Goal: Task Accomplishment & Management: Complete application form

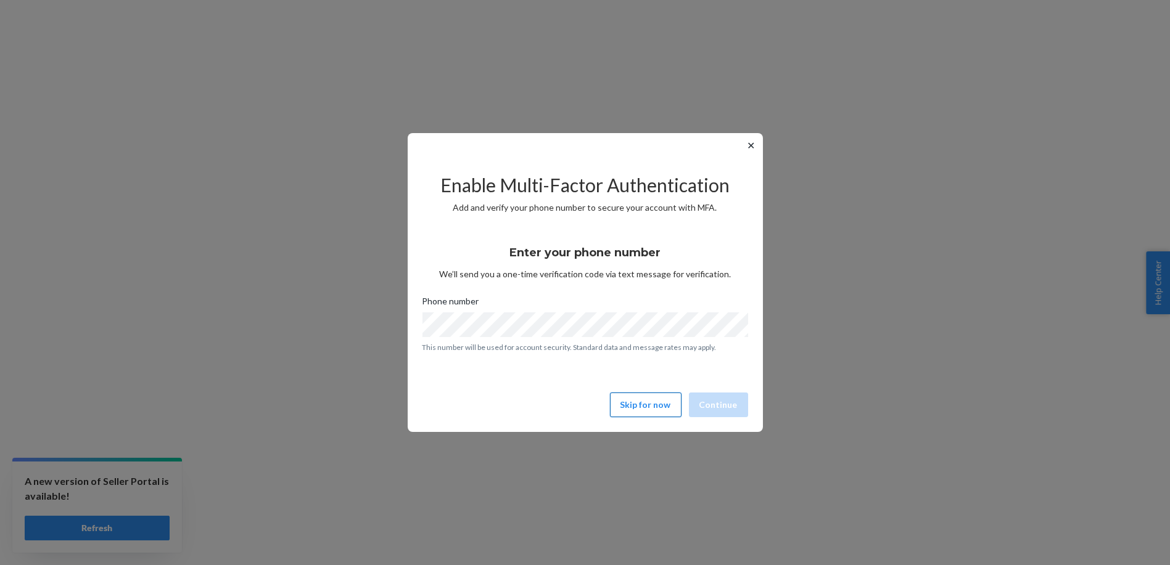
click at [653, 409] on button "Skip for now" at bounding box center [646, 405] width 72 height 25
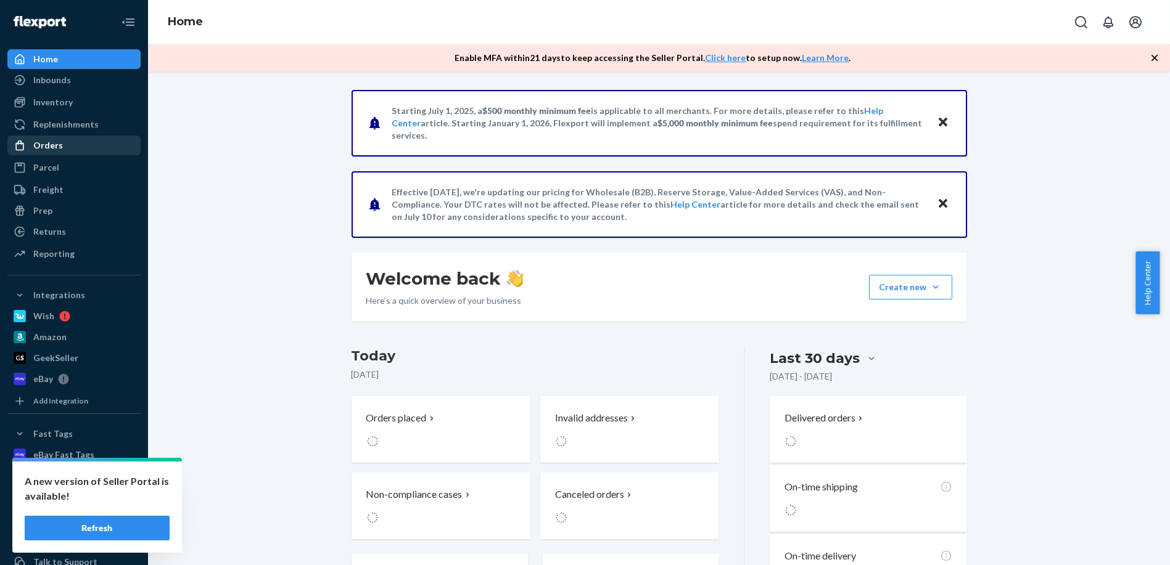
click at [56, 146] on div "Orders" at bounding box center [48, 145] width 30 height 12
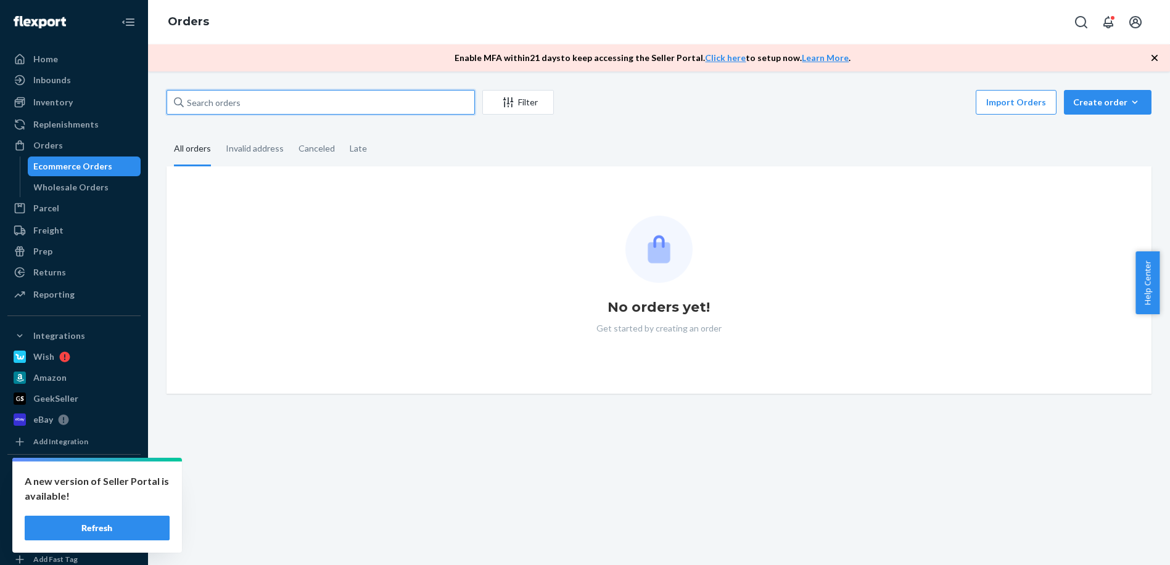
click at [275, 99] on input "text" at bounding box center [321, 102] width 308 height 25
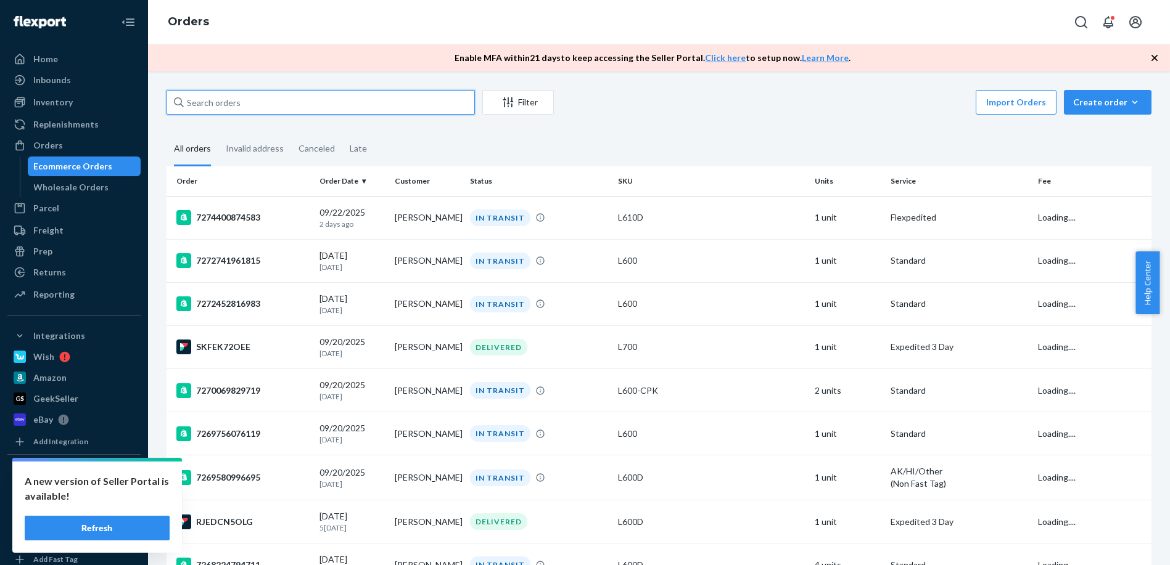
paste input "[PERSON_NAME]"
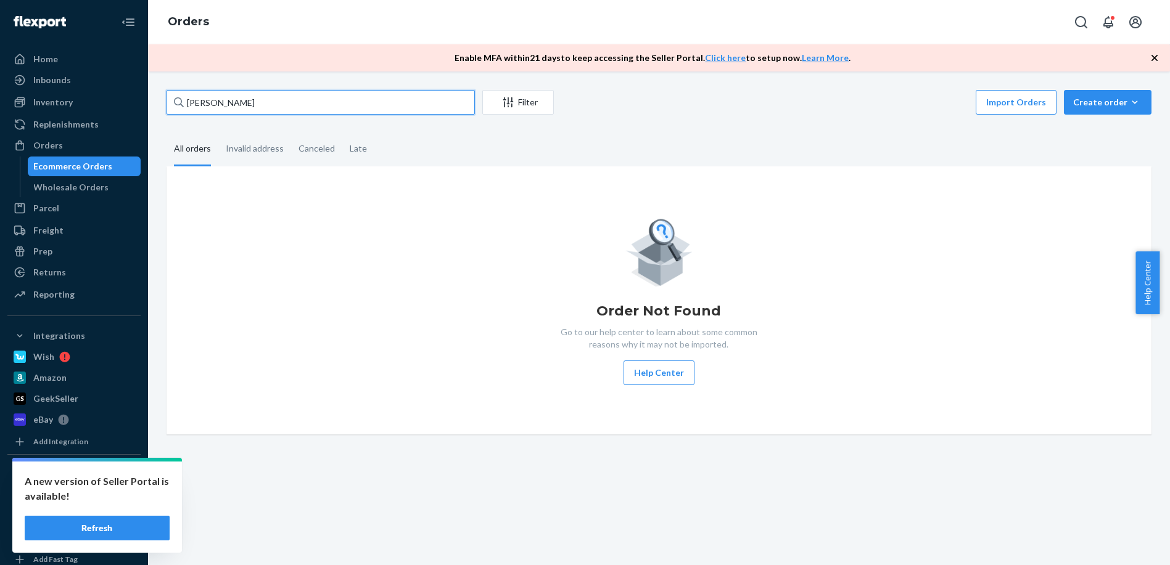
type input "[PERSON_NAME]"
click at [1154, 59] on icon "button" at bounding box center [1154, 58] width 6 height 6
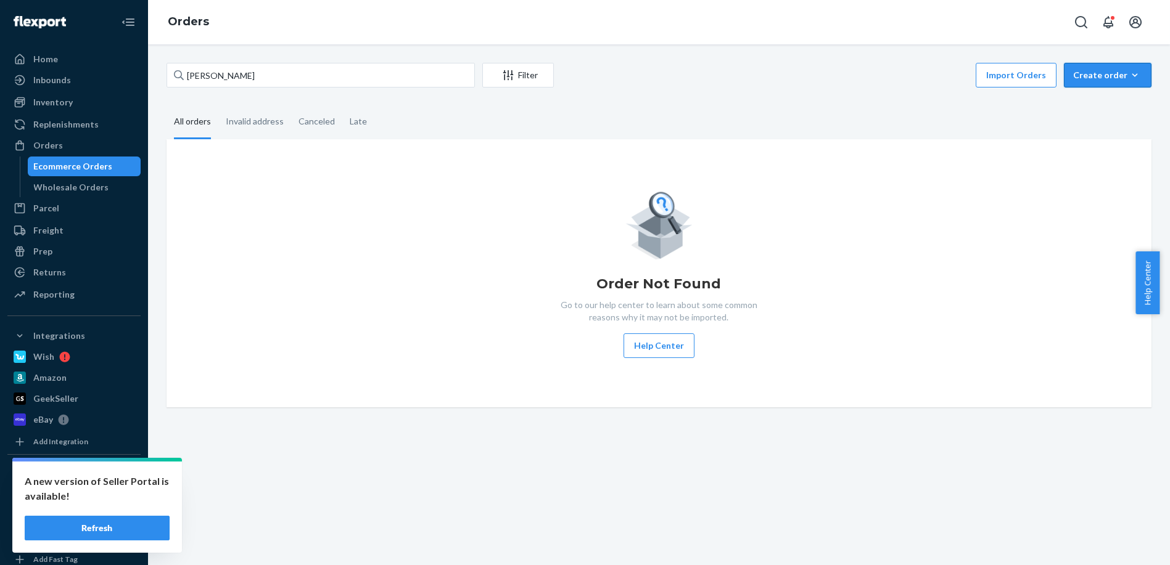
click at [1115, 69] on div "Create order" at bounding box center [1107, 75] width 69 height 12
click at [1095, 113] on button "Ecommerce order" at bounding box center [1126, 105] width 118 height 27
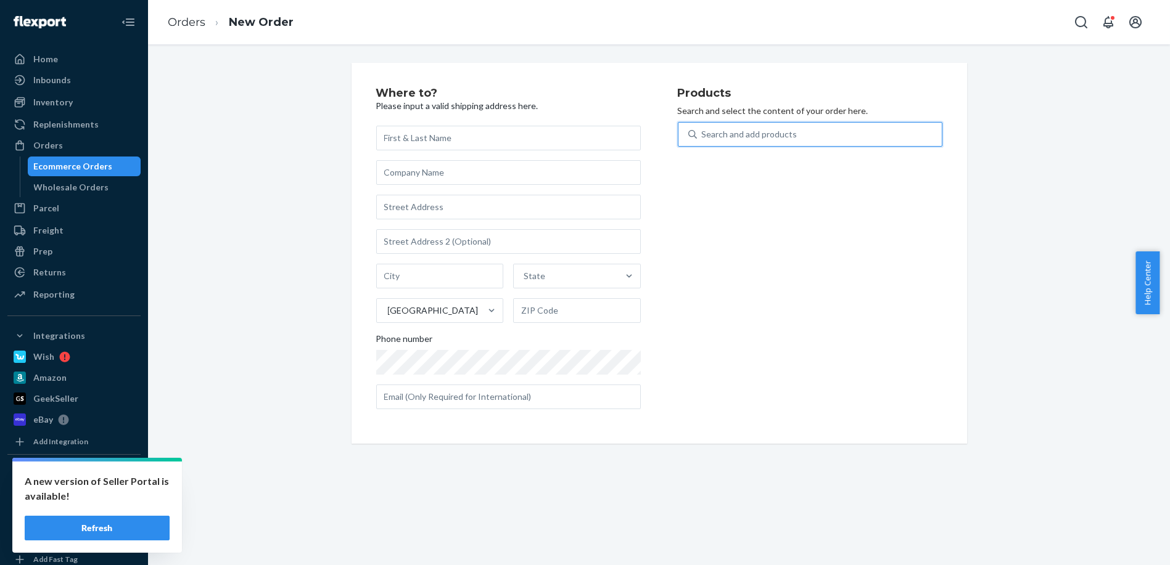
click at [736, 136] on div "Search and add products" at bounding box center [750, 134] width 96 height 12
click at [703, 136] on input "0 results available. Use Up and Down to choose options, press Enter to select t…" at bounding box center [702, 134] width 1 height 12
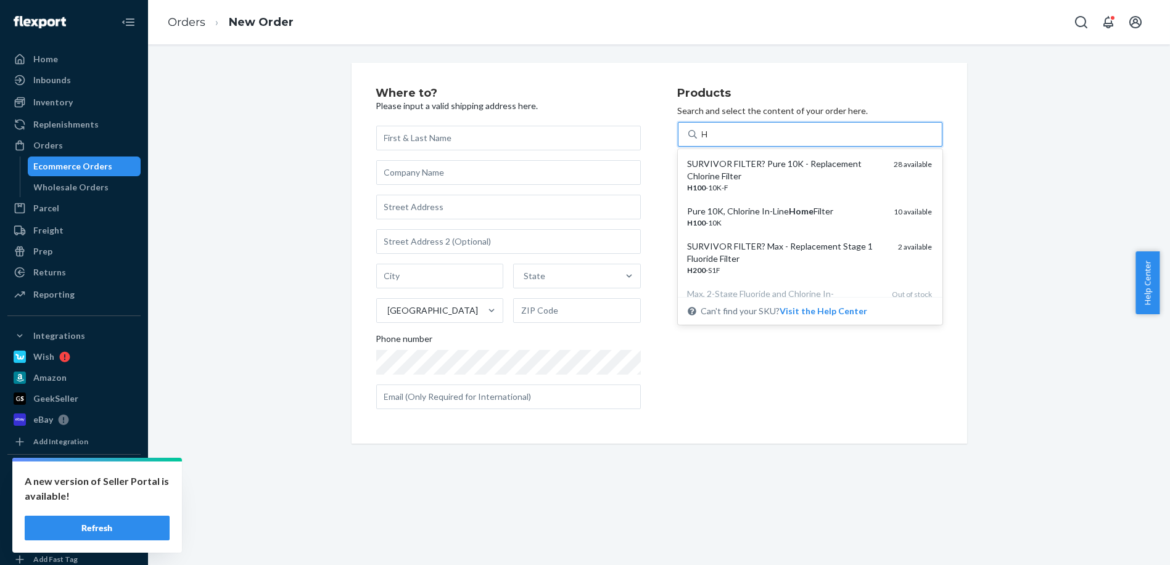
type input "H"
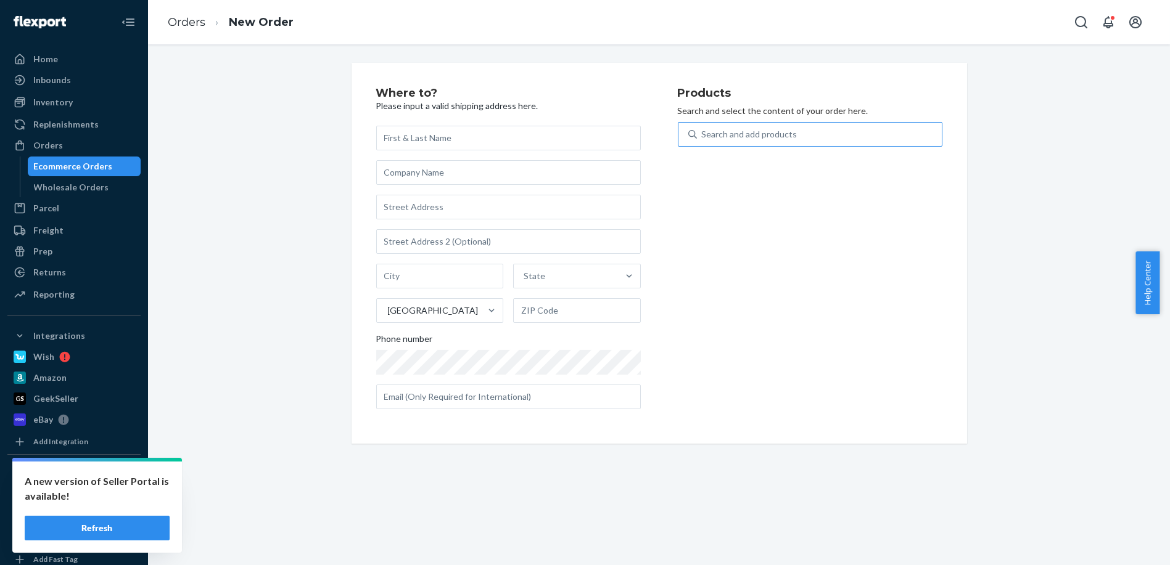
click at [952, 208] on div "Where to? Please input a valid shipping address here. State United States Phone…" at bounding box center [659, 253] width 615 height 381
click at [33, 58] on div "Home" at bounding box center [45, 59] width 25 height 12
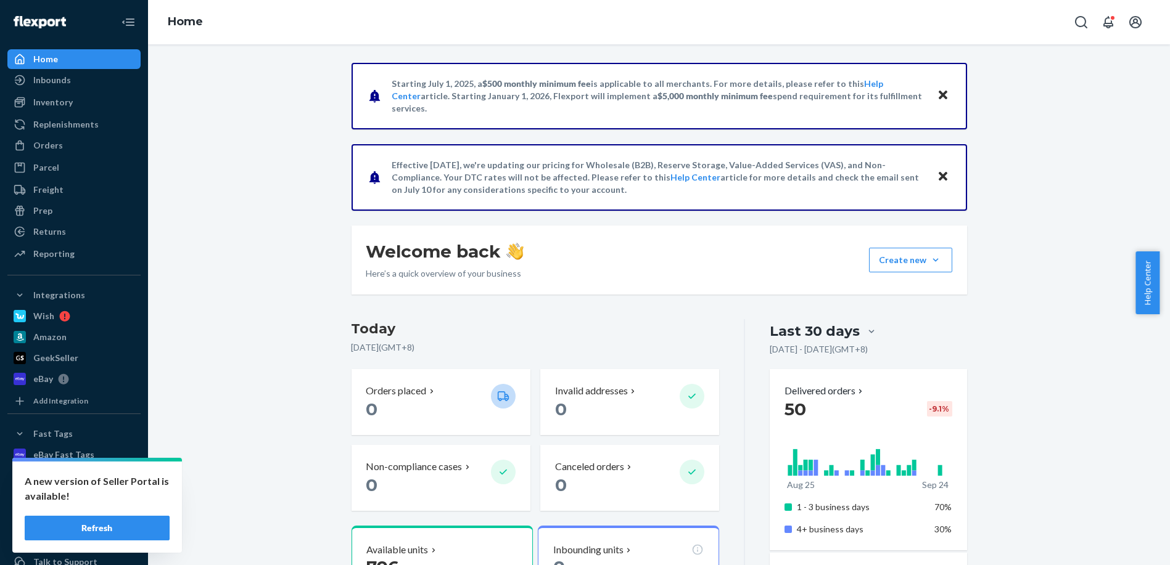
click at [34, 51] on div "Home" at bounding box center [74, 59] width 131 height 17
